Goal: Find contact information: Find contact information

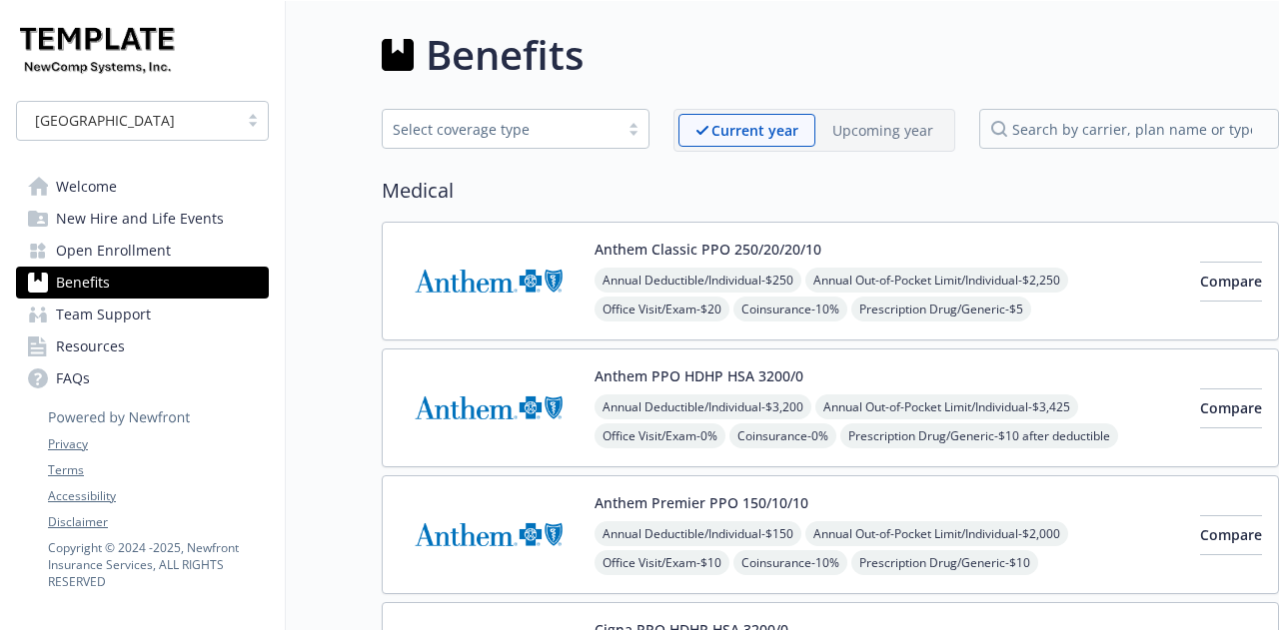
scroll to position [5911, 0]
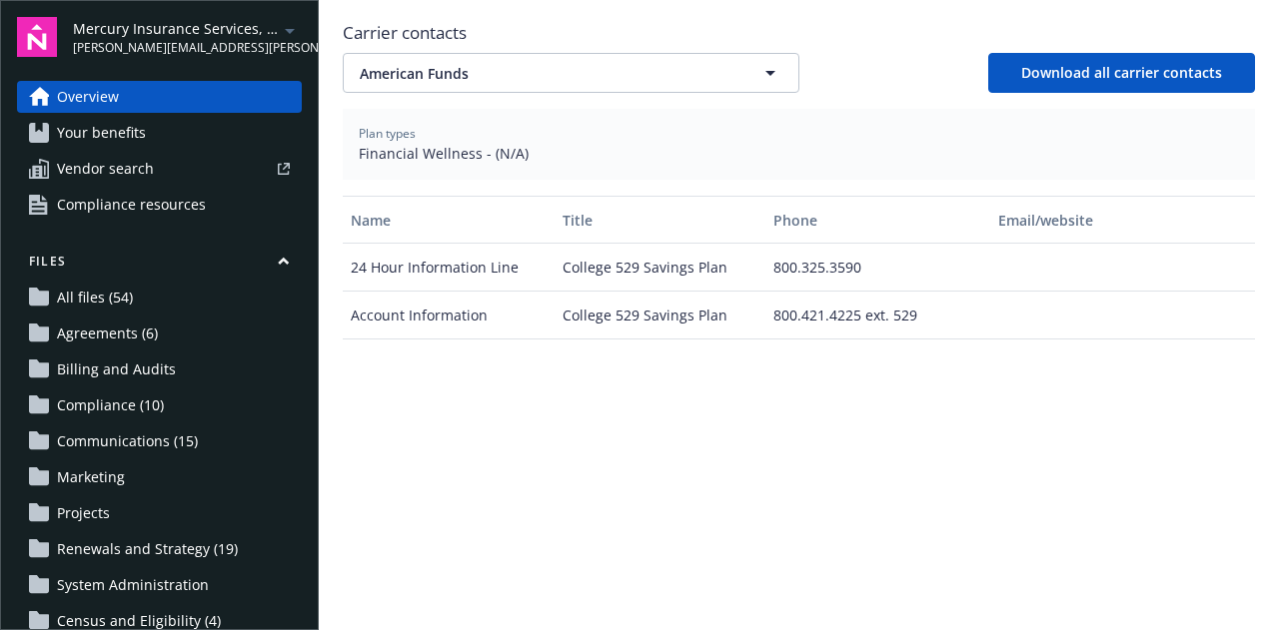
scroll to position [790, 0]
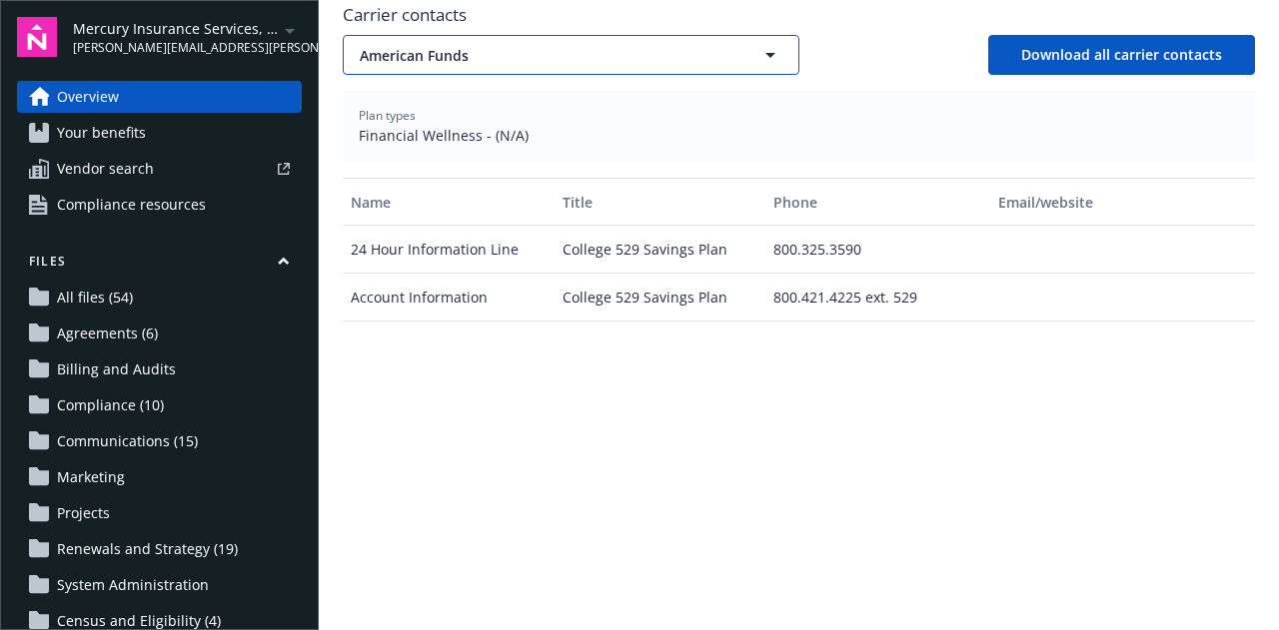
click at [562, 45] on span "American Funds" at bounding box center [539, 55] width 359 height 21
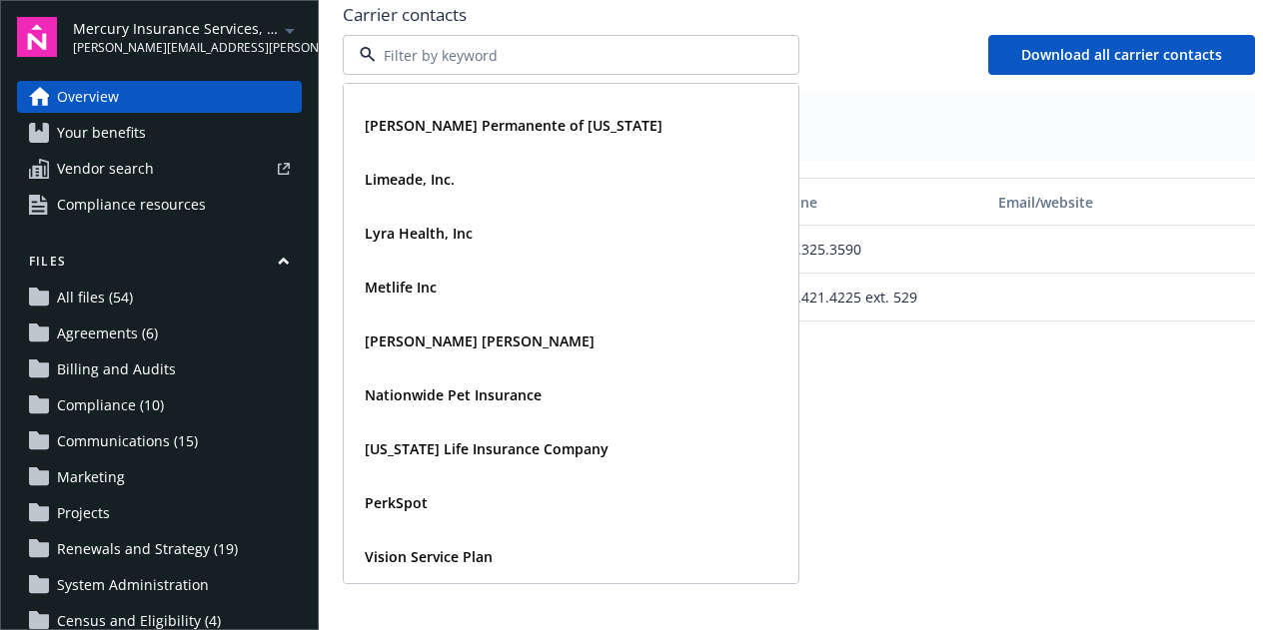
scroll to position [364, 0]
click at [542, 440] on strong "[US_STATE] Life Insurance Company" at bounding box center [487, 449] width 244 height 19
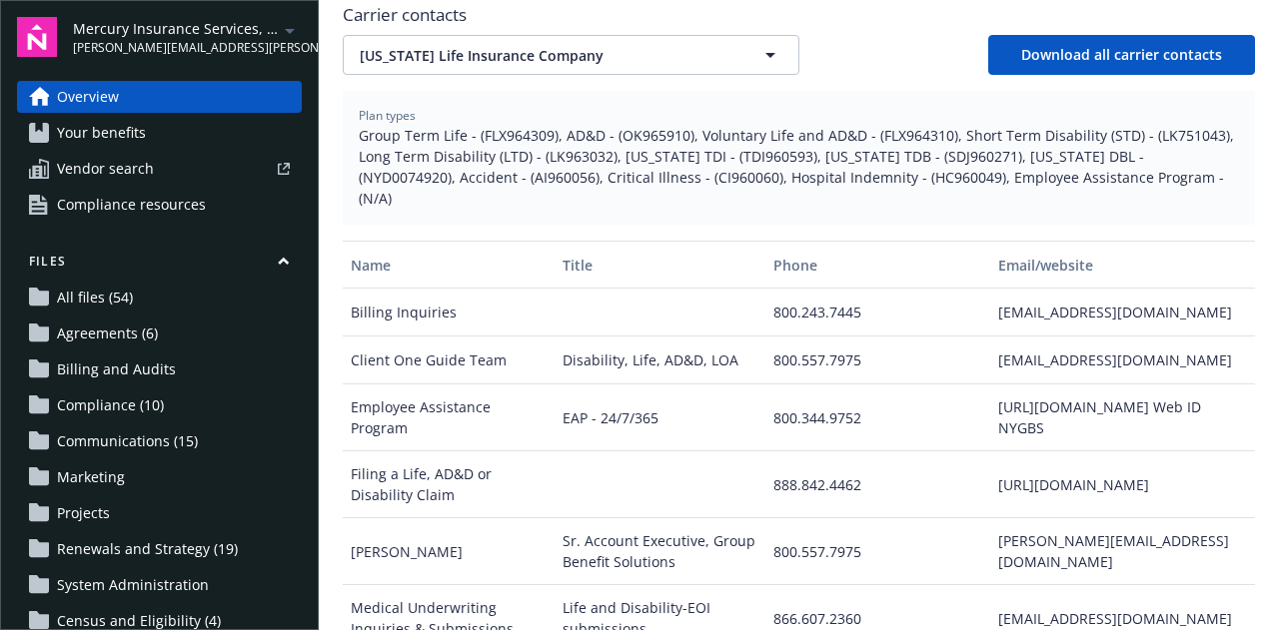
scroll to position [198, 0]
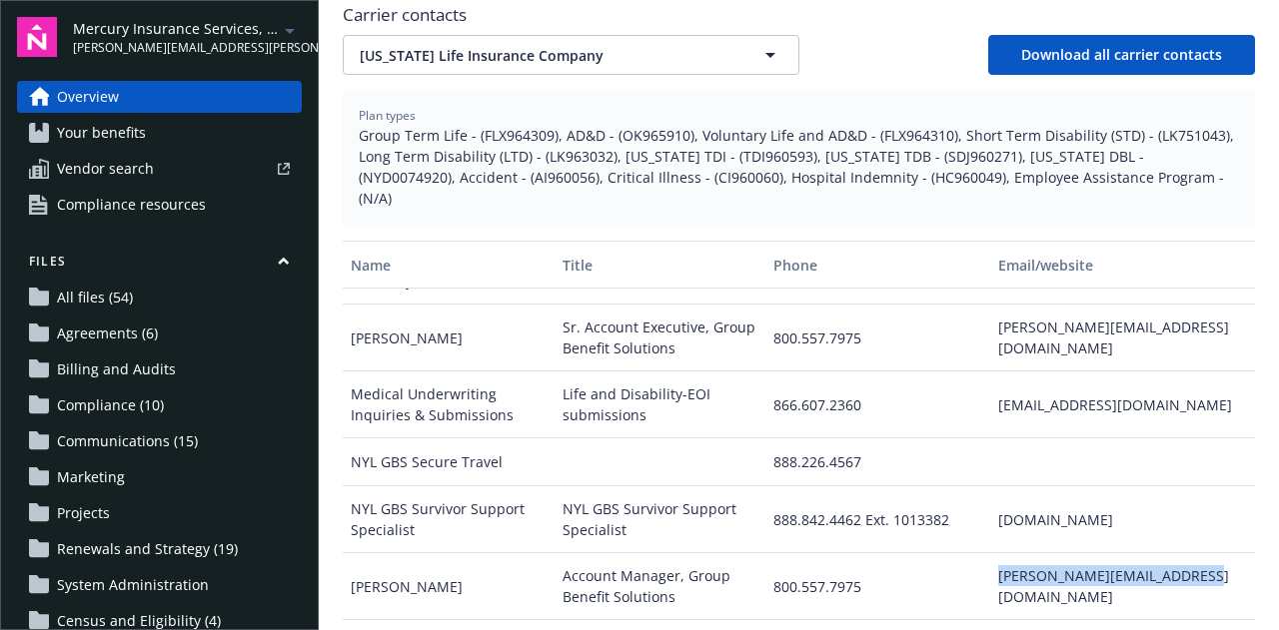
drag, startPoint x: 1198, startPoint y: 549, endPoint x: 961, endPoint y: 541, distance: 236.9
click at [961, 554] on div "[PERSON_NAME] Account Manager, Group Benefit Solutions 800.557.7975 [PERSON_NAM…" at bounding box center [799, 587] width 912 height 67
copy div "[PERSON_NAME][EMAIL_ADDRESS][DOMAIN_NAME]"
drag, startPoint x: 659, startPoint y: 628, endPoint x: 656, endPoint y: 646, distance: 18.2
click at [656, 629] on html "Mercury Insurance Services, LLC [PERSON_NAME][EMAIL_ADDRESS][PERSON_NAME][DOMAI…" at bounding box center [639, 315] width 1279 height 630
